Goal: Task Accomplishment & Management: Manage account settings

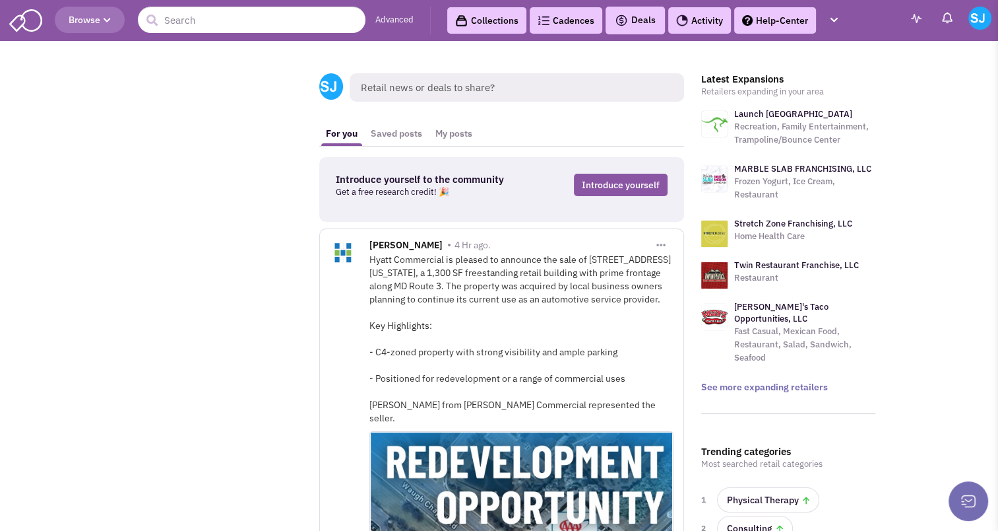
click at [566, 30] on link "Cadences" at bounding box center [566, 20] width 73 height 26
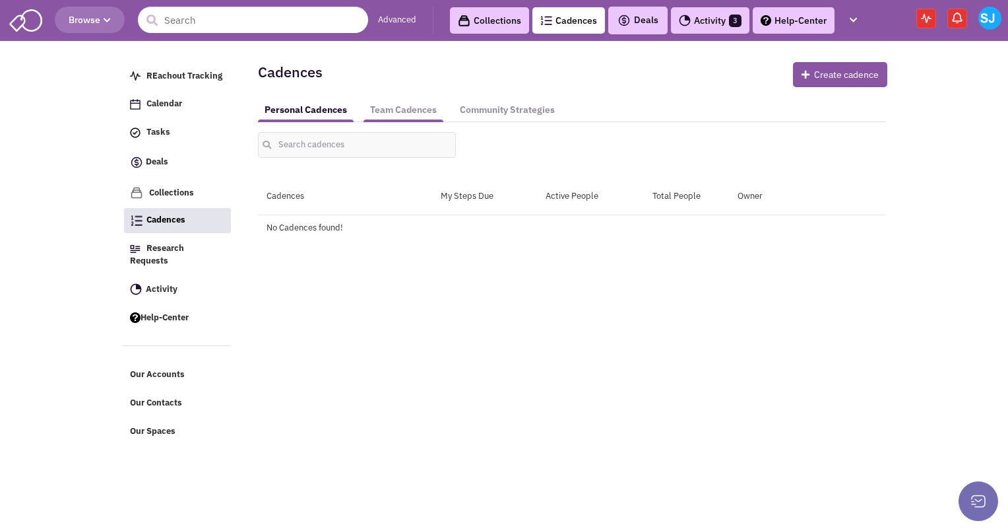
click at [406, 108] on link "Team Cadences" at bounding box center [404, 110] width 80 height 24
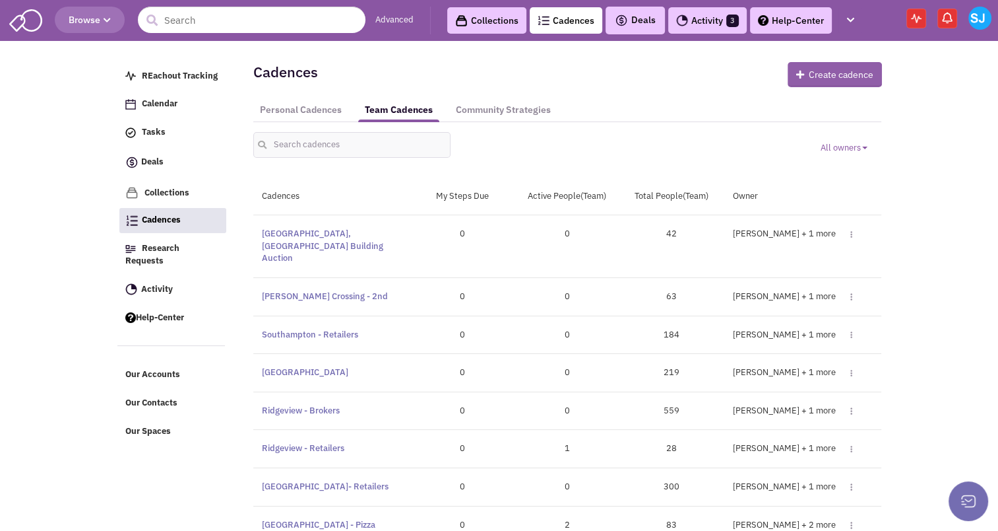
click at [801, 75] on icon "button" at bounding box center [802, 74] width 13 height 9
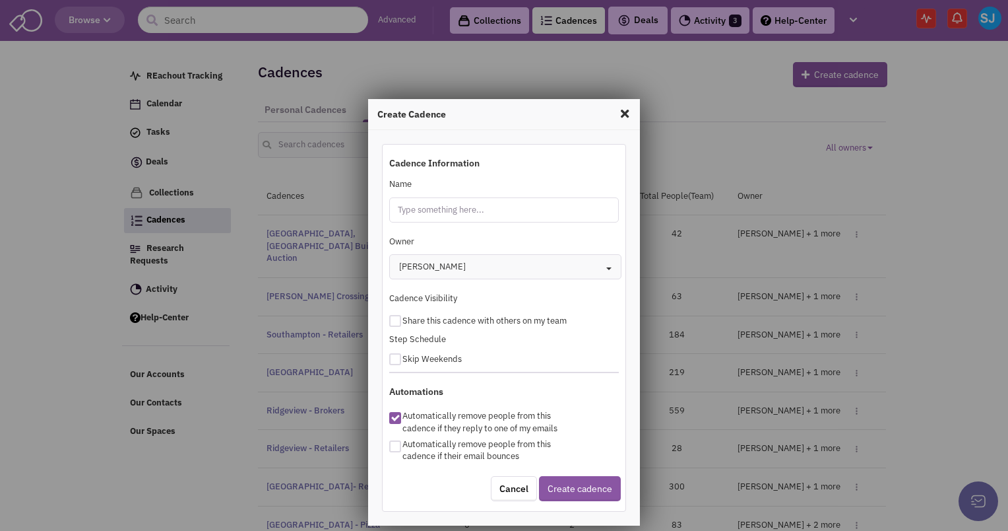
click at [472, 208] on input "Name" at bounding box center [504, 209] width 230 height 25
type input "[GEOGRAPHIC_DATA] - Local"
click at [392, 319] on div at bounding box center [395, 321] width 12 height 12
click at [403, 319] on input "checkbox" at bounding box center [407, 318] width 9 height 9
checkbox input "true"
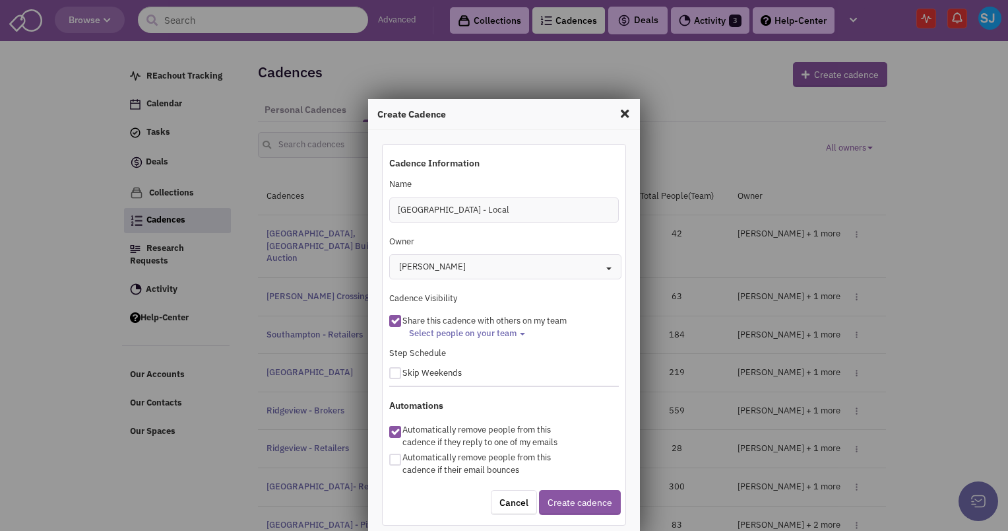
click at [437, 331] on span "Select people on your team" at bounding box center [463, 332] width 108 height 11
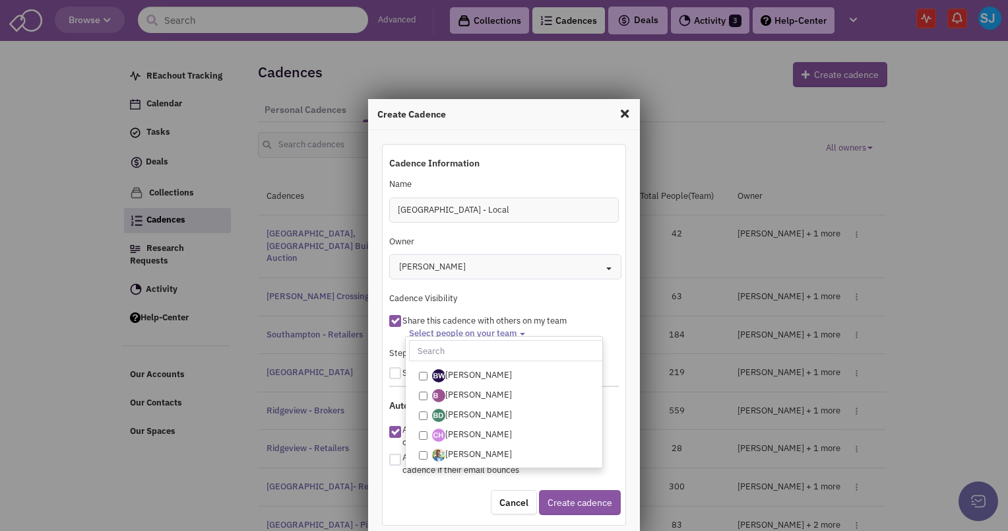
click at [436, 354] on input "text" at bounding box center [507, 350] width 197 height 21
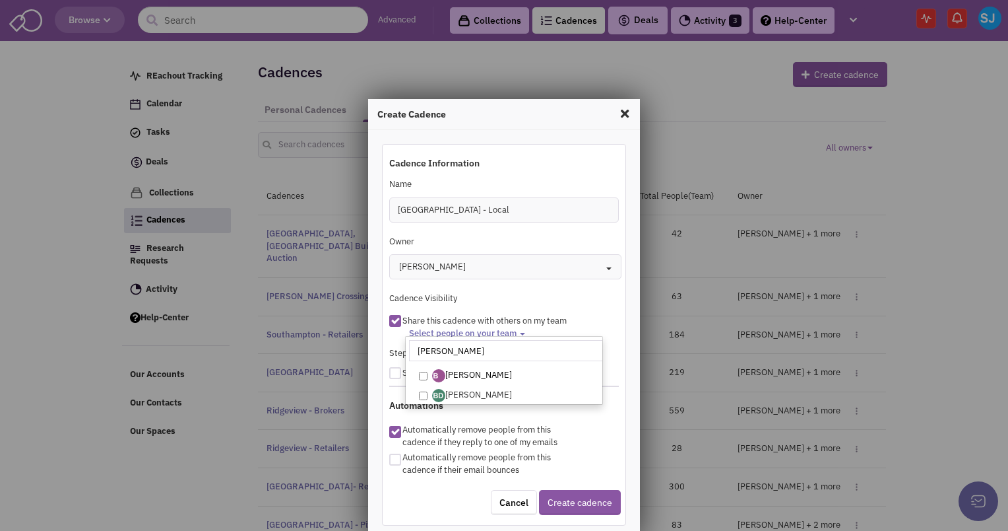
type input "[PERSON_NAME]"
click at [422, 371] on input "[PERSON_NAME]" at bounding box center [423, 375] width 9 height 9
checkbox input "true"
select select "2412"
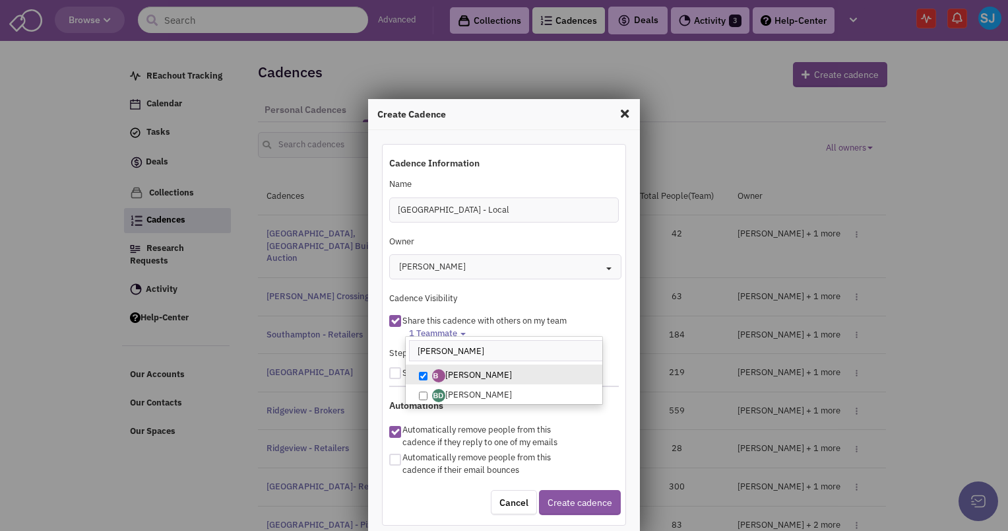
click at [516, 317] on span "Share this cadence with others on my team" at bounding box center [485, 320] width 164 height 11
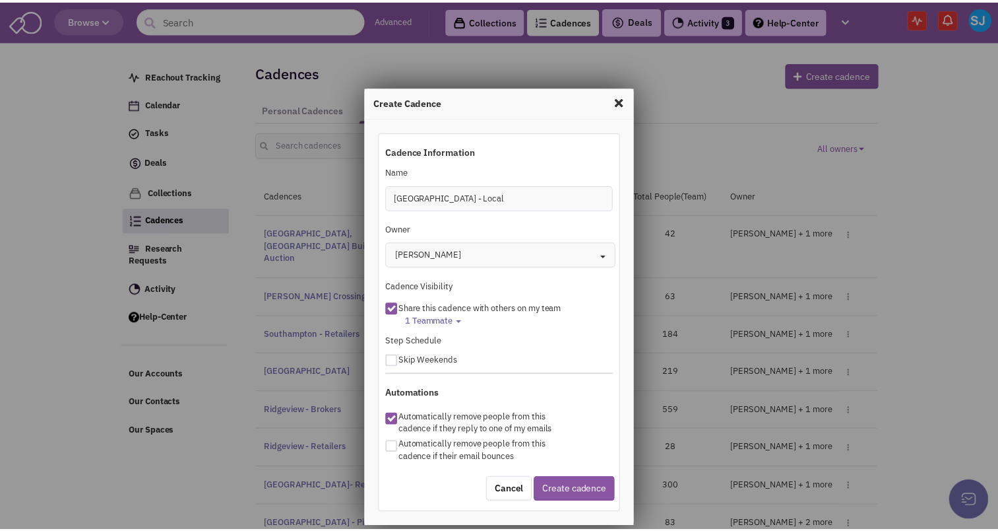
scroll to position [21, 0]
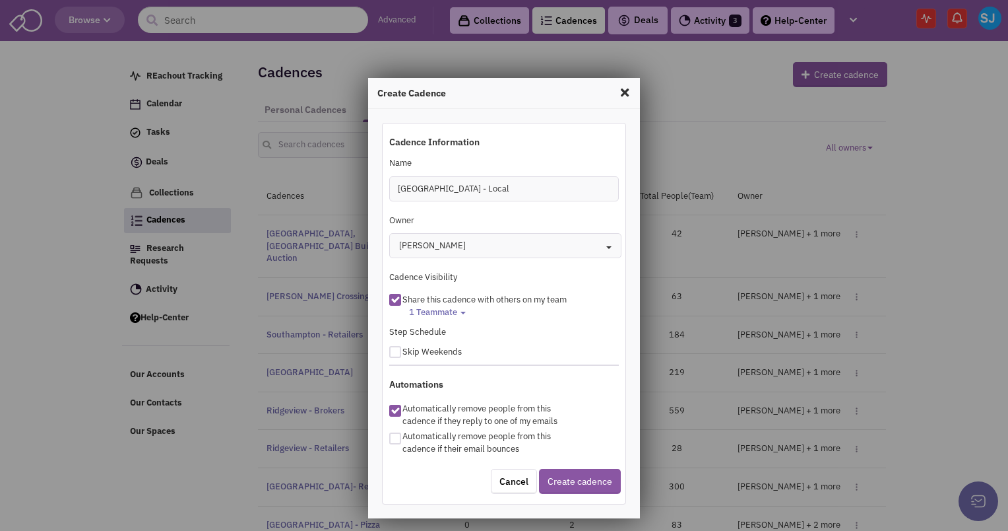
click at [389, 437] on div at bounding box center [395, 438] width 12 height 12
click at [403, 437] on input "checkbox" at bounding box center [407, 434] width 9 height 9
checkbox input "true"
click at [567, 478] on button "Create cadence" at bounding box center [580, 480] width 82 height 25
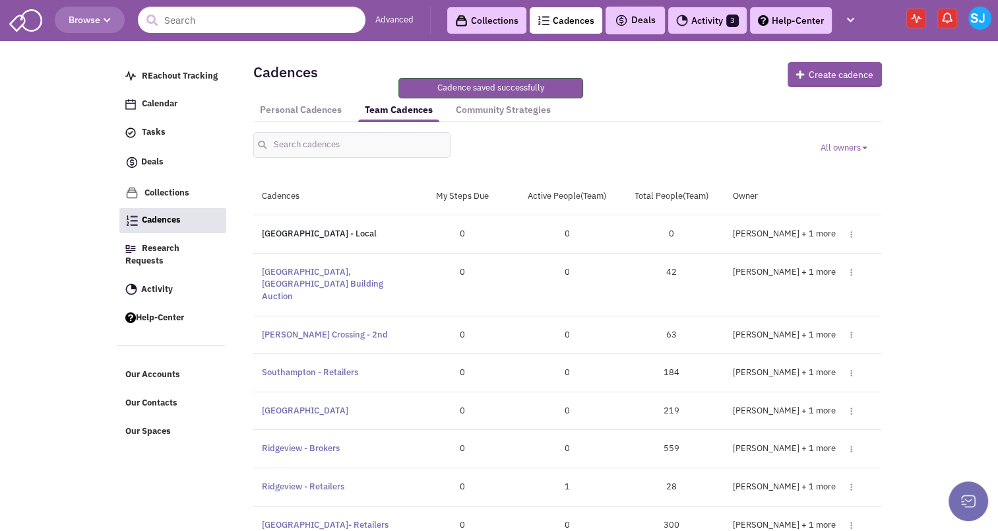
click at [302, 231] on link "[GEOGRAPHIC_DATA] - Local" at bounding box center [319, 233] width 115 height 11
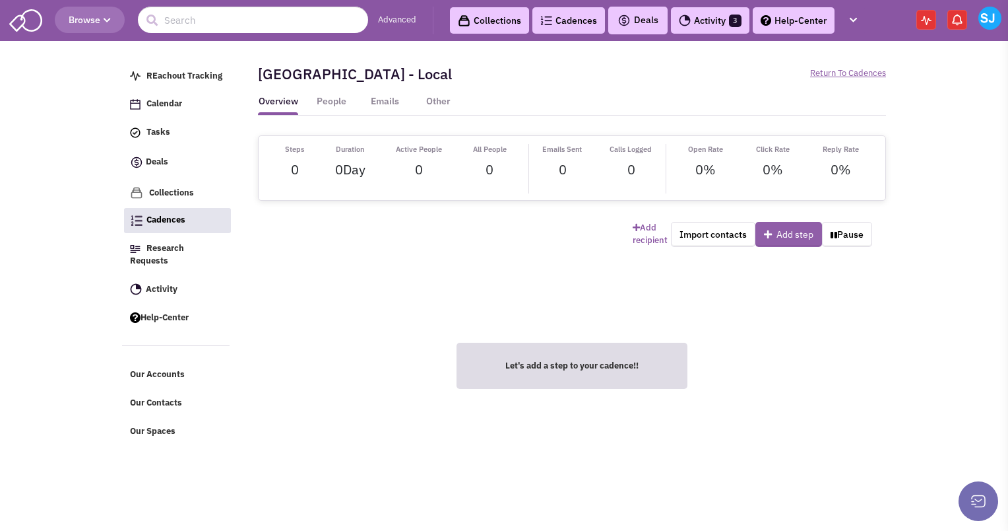
click at [781, 223] on button "Add step" at bounding box center [789, 234] width 67 height 25
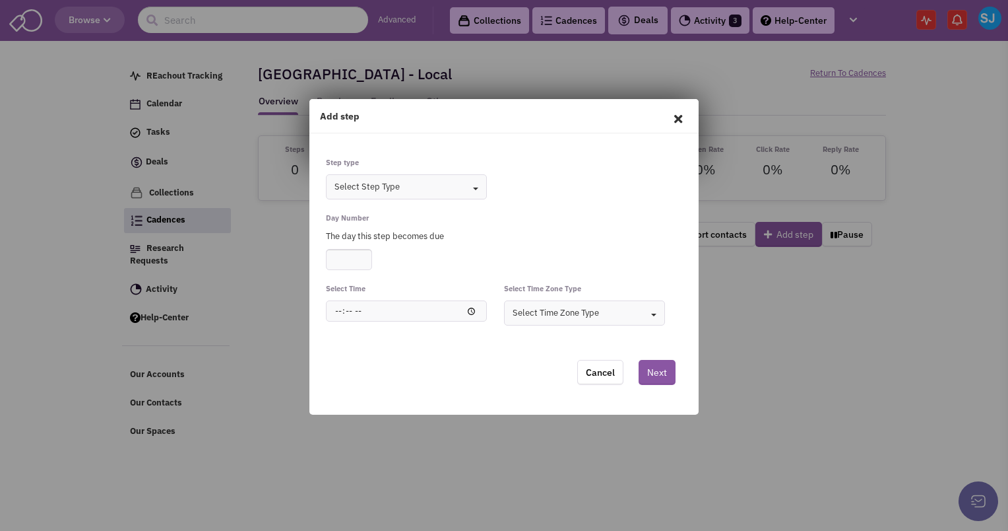
click at [441, 182] on button "Select Step Type Toggle Dropdown" at bounding box center [406, 186] width 161 height 25
click at [343, 228] on div "Email" at bounding box center [396, 226] width 142 height 13
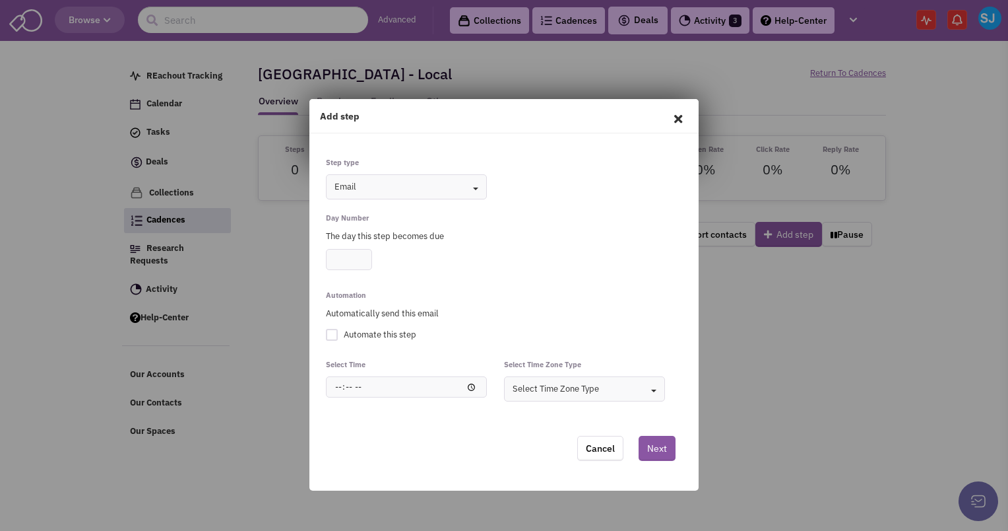
click at [337, 256] on input "number" at bounding box center [349, 259] width 46 height 21
type input "2"
click at [336, 335] on div at bounding box center [332, 335] width 12 height 12
click at [0, 0] on input "Automate this step" at bounding box center [0, 0] width 0 height 0
click at [354, 381] on input "time" at bounding box center [406, 386] width 161 height 21
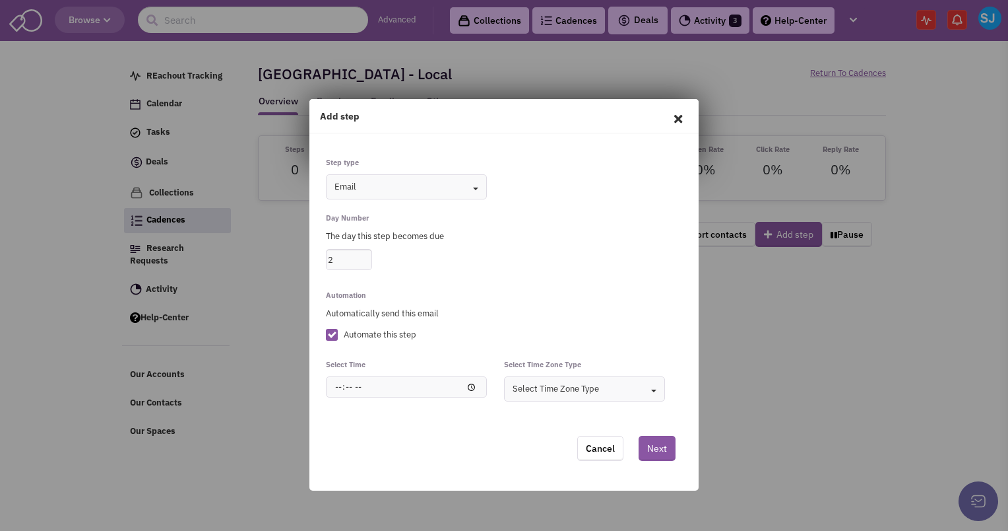
type input "08:00"
click at [566, 391] on div "Select Time Zone Type" at bounding box center [556, 389] width 86 height 13
click at [547, 407] on div "Person's Time Zone" at bounding box center [574, 412] width 142 height 13
click at [657, 450] on button "Next" at bounding box center [657, 448] width 37 height 25
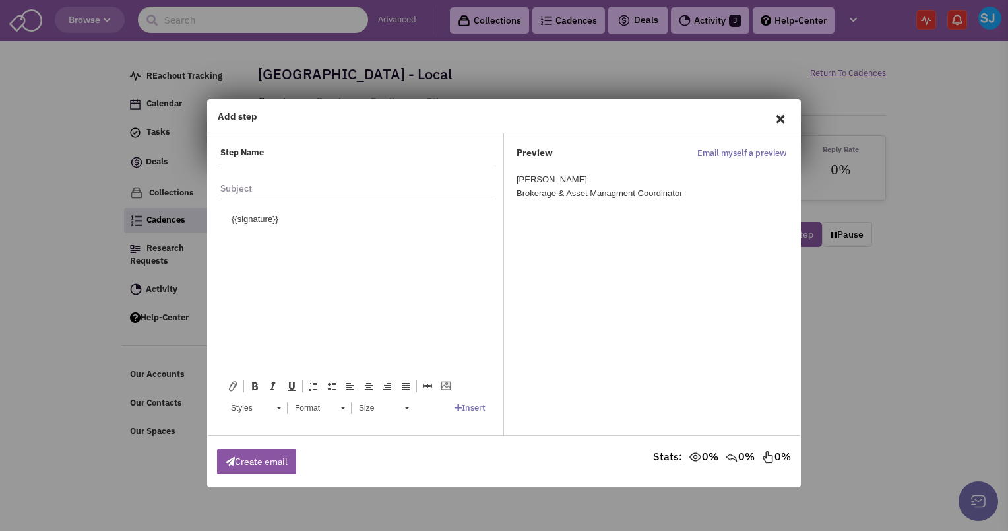
click at [345, 151] on input "text" at bounding box center [390, 156] width 194 height 21
type input "Initial Email"
click at [300, 186] on input "text" at bounding box center [393, 188] width 201 height 21
drag, startPoint x: 371, startPoint y: 185, endPoint x: 293, endPoint y: 186, distance: 77.9
click at [293, 186] on input "Stone House Square +/-1,635-2,647 SF Available" at bounding box center [393, 188] width 201 height 21
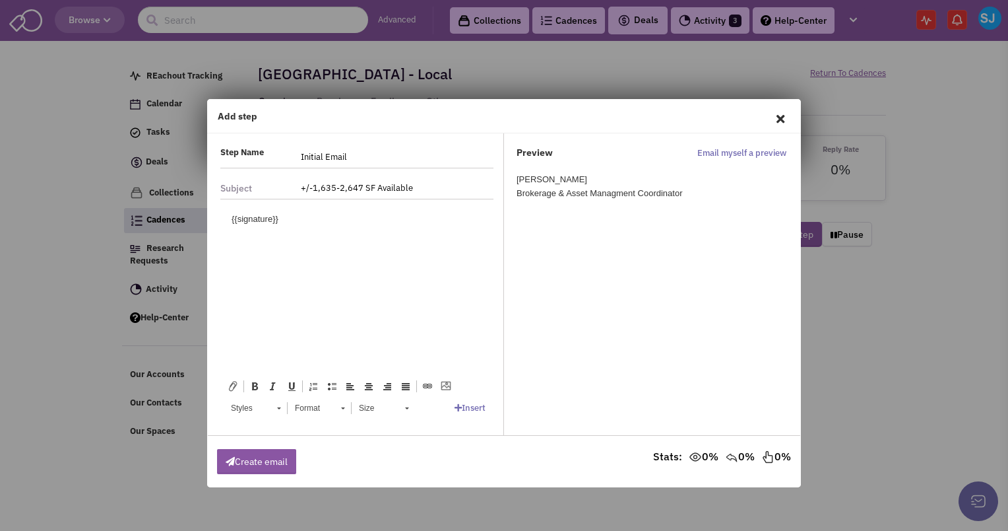
click at [414, 193] on input "+/-1,635-2,647 SF Available" at bounding box center [393, 188] width 201 height 21
type input "+/-1,635-2,647 SF Available in Hagerstown, MD"
click at [276, 218] on body "{{signature}}" at bounding box center [357, 219] width 251 height 14
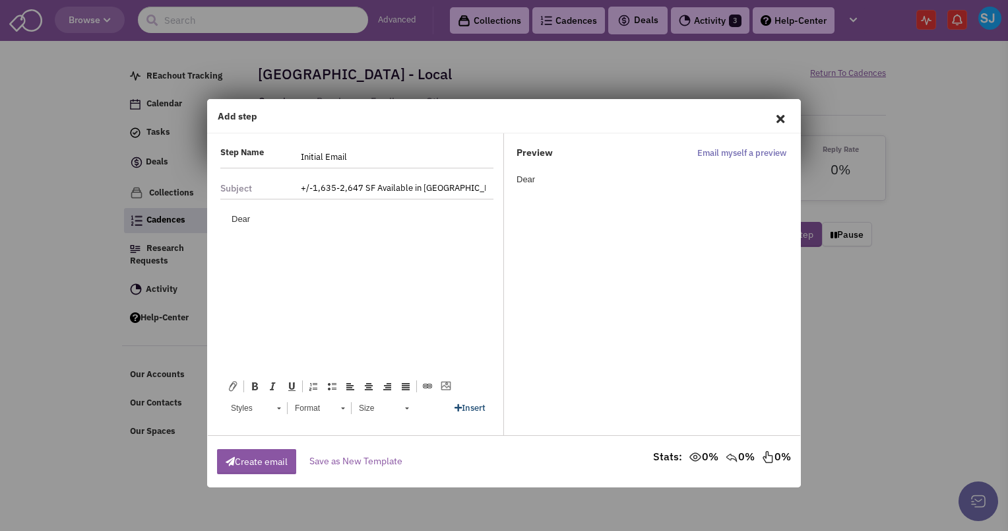
click at [461, 412] on link "Insert" at bounding box center [470, 407] width 31 height 11
click at [504, 388] on icon at bounding box center [502, 385] width 5 height 9
click at [501, 307] on link "{{first_name}}" at bounding box center [528, 308] width 144 height 16
